Goal: Check status

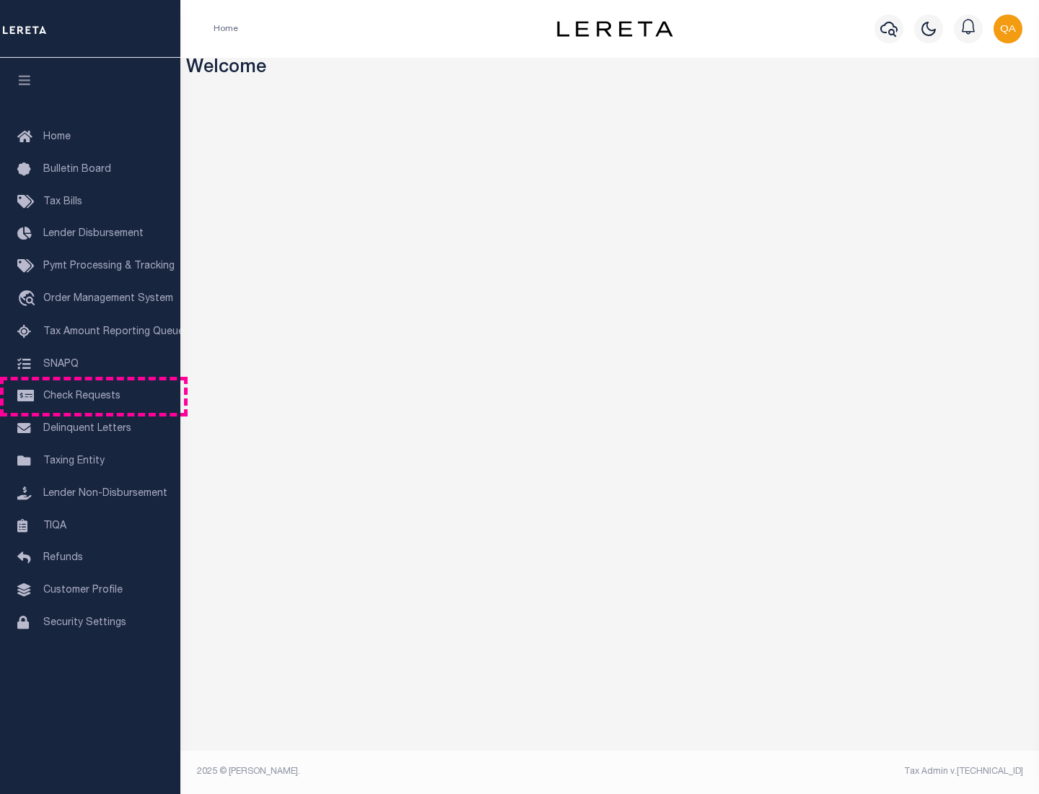
click at [90, 396] on span "Check Requests" at bounding box center [81, 396] width 77 height 10
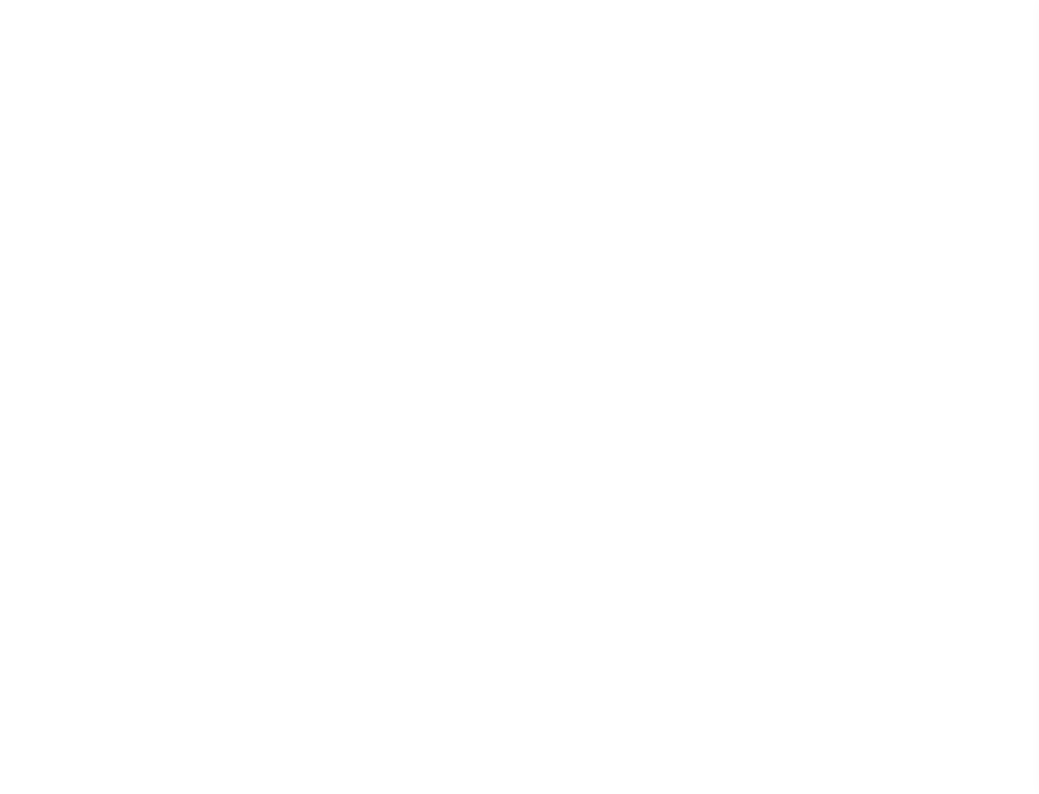
select select "50"
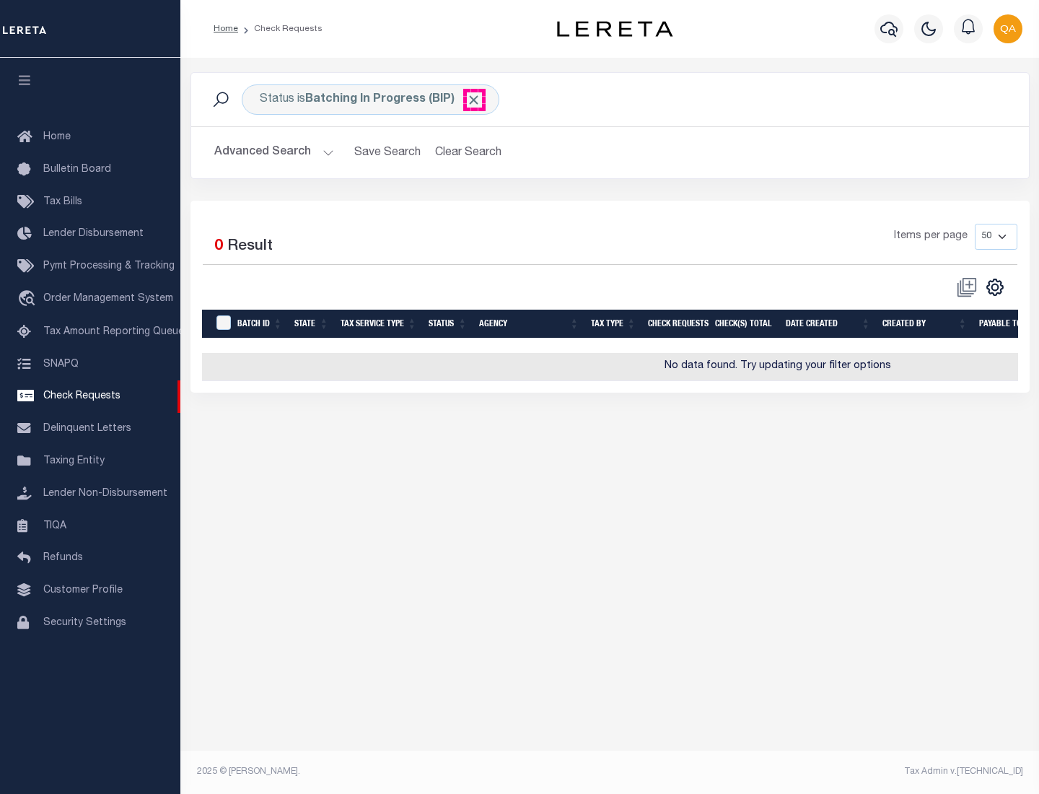
click at [474, 100] on span "Click to Remove" at bounding box center [473, 99] width 15 height 15
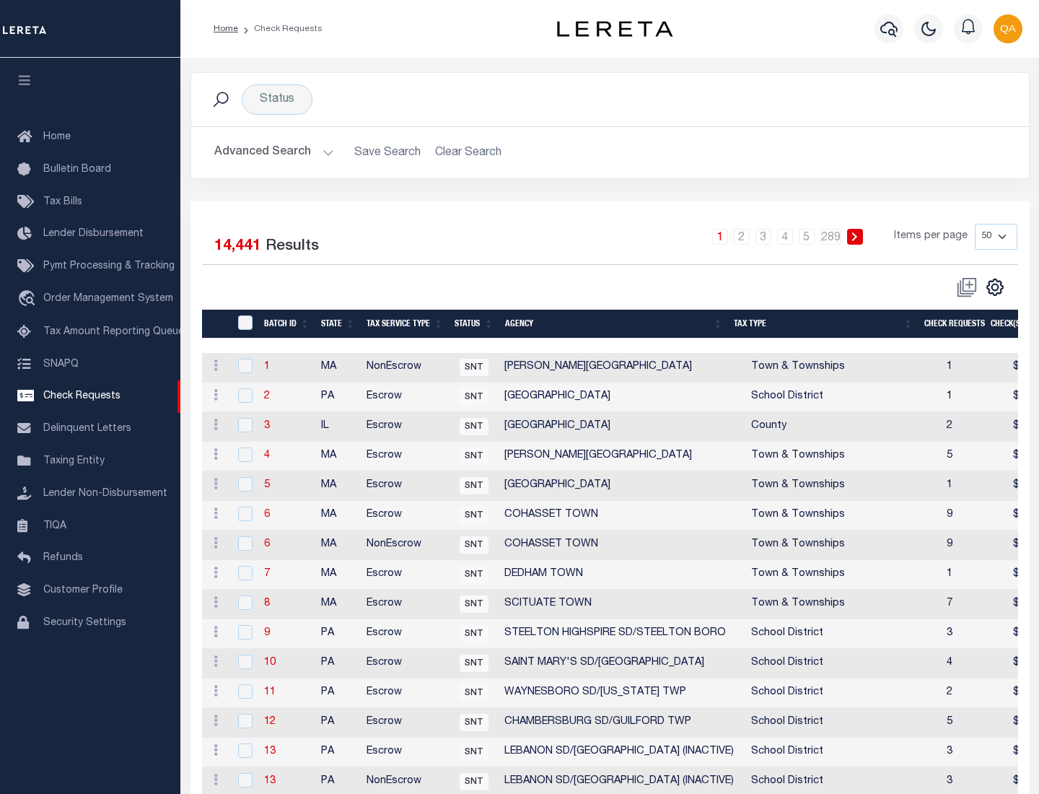
scroll to position [696, 0]
